Goal: Task Accomplishment & Management: Manage account settings

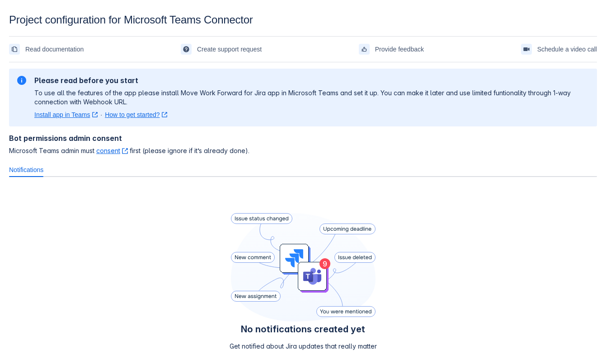
click at [499, 318] on div "No notifications created yet Get notified about Jira updates that really matter…" at bounding box center [303, 296] width 588 height 225
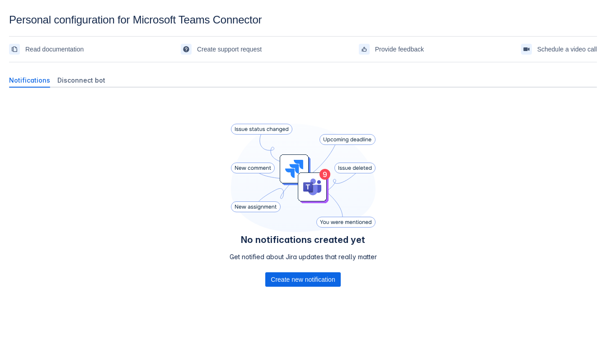
click at [92, 101] on div "No notifications created yet Get notified about Jira updates that really matter…" at bounding box center [303, 218] width 588 height 246
click at [76, 83] on span "Disconnect bot" at bounding box center [79, 80] width 47 height 9
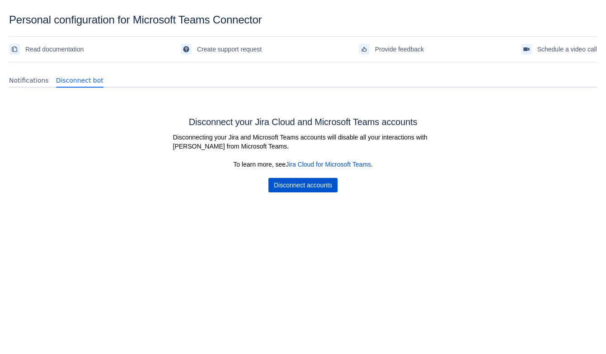
click at [293, 183] on span "Disconnect accounts" at bounding box center [303, 185] width 58 height 14
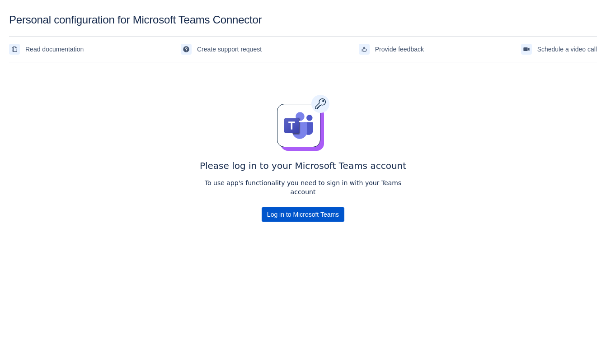
click at [284, 207] on span "Log in to Microsoft Teams" at bounding box center [303, 214] width 72 height 14
